Goal: Check status: Check status

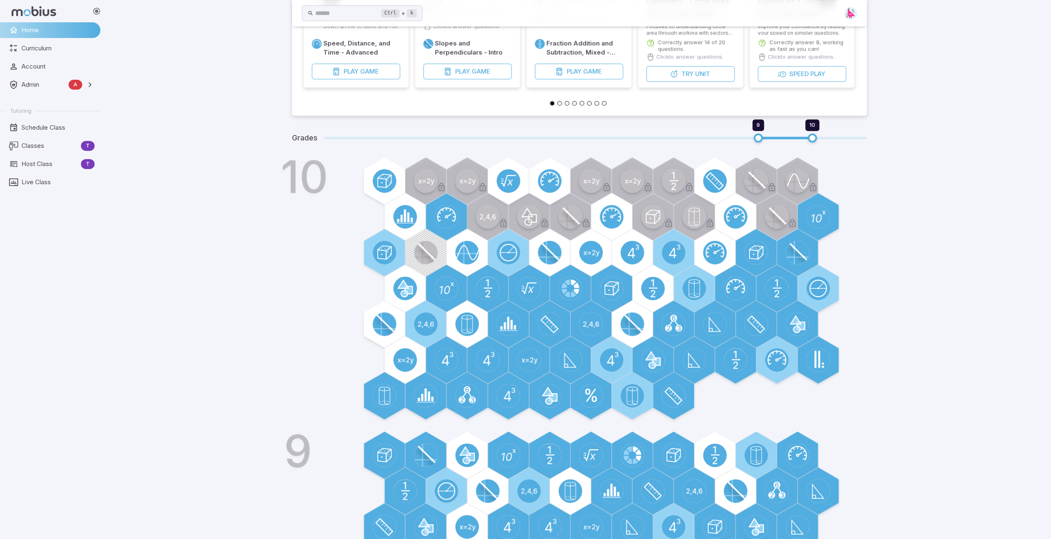
scroll to position [178, 0]
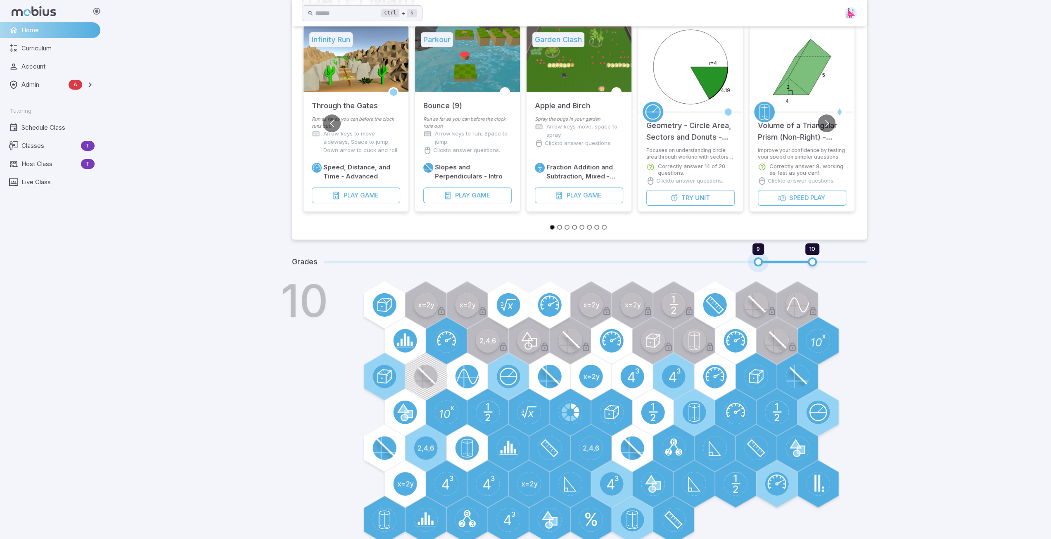
type input "*"
drag, startPoint x: 757, startPoint y: 260, endPoint x: 722, endPoint y: 261, distance: 35.1
click at [722, 261] on span "8 10" at bounding box center [595, 262] width 543 height 11
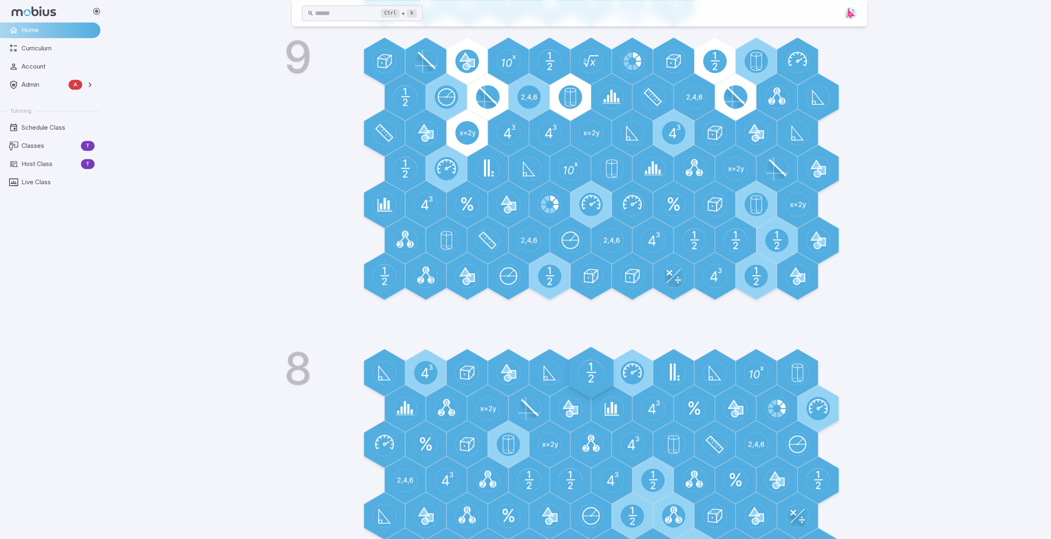
scroll to position [820, 0]
